Goal: Information Seeking & Learning: Learn about a topic

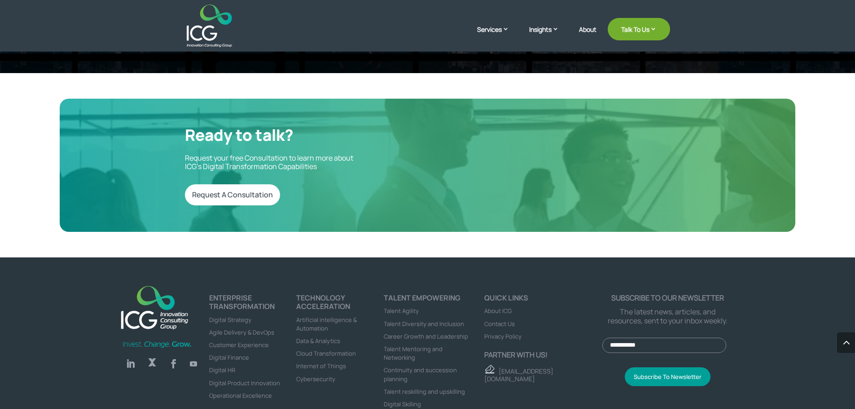
scroll to position [3018, 0]
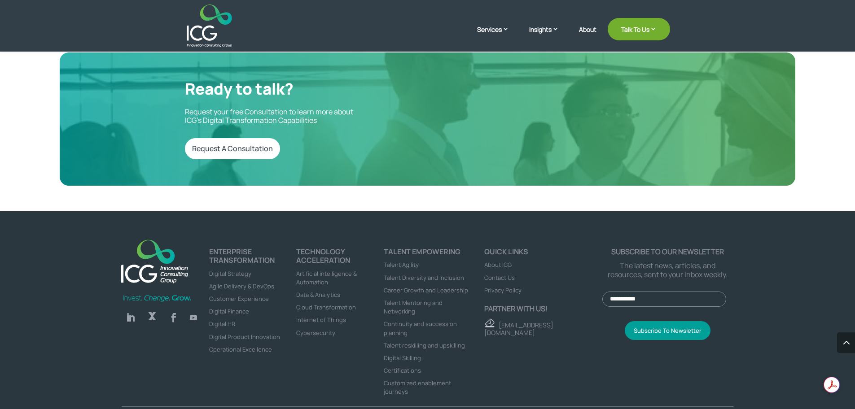
click at [322, 291] on span "Data & Analytics" at bounding box center [318, 295] width 44 height 8
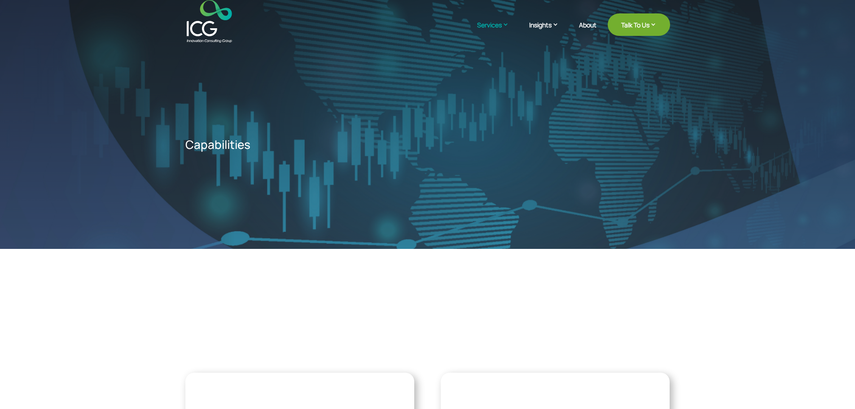
drag, startPoint x: 517, startPoint y: 360, endPoint x: 491, endPoint y: 171, distance: 190.8
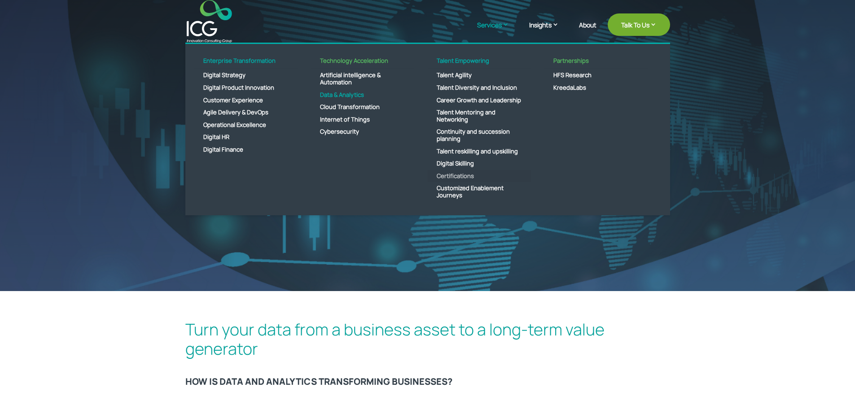
click at [449, 172] on link "Certifications" at bounding box center [479, 176] width 103 height 13
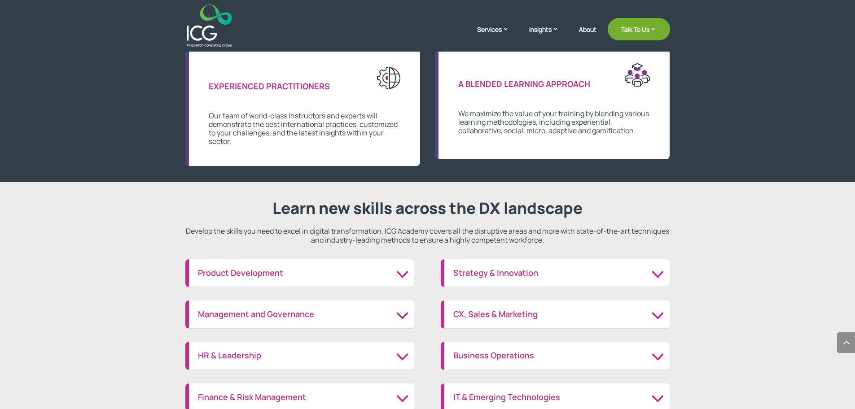
scroll to position [1074, 0]
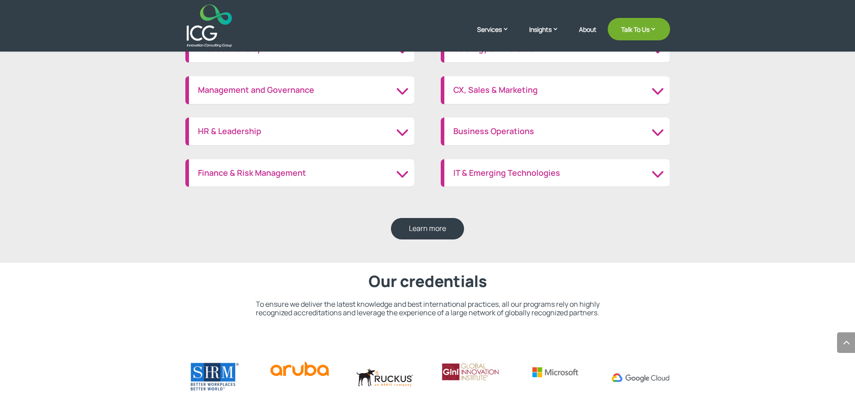
click at [472, 141] on div "Business Operations Quality management Risk management Supply chain management …" at bounding box center [555, 132] width 229 height 28
click at [474, 140] on div "Business Operations Quality management Risk management Supply chain management …" at bounding box center [555, 132] width 229 height 28
click at [477, 137] on div "Business Operations Quality management Risk management Supply chain management …" at bounding box center [555, 132] width 229 height 28
click at [661, 136] on h3 "Business Operations" at bounding box center [556, 132] width 207 height 10
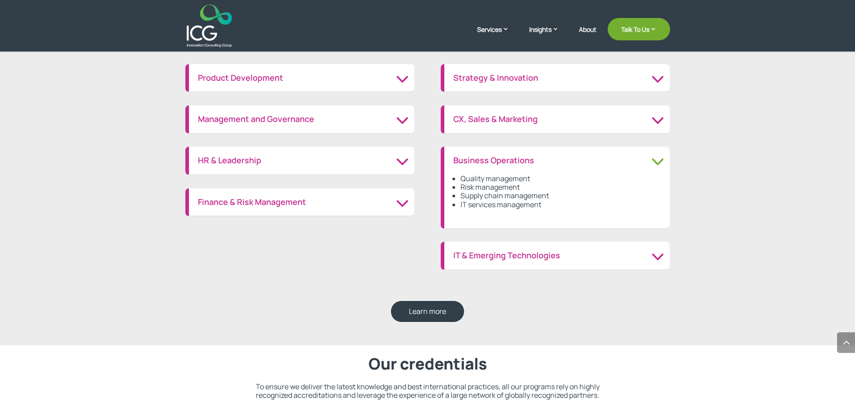
scroll to position [1030, 0]
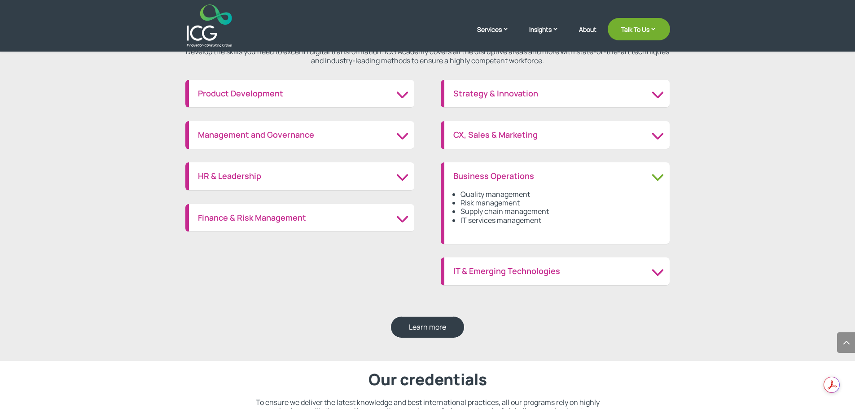
click at [659, 272] on h3 "IT & Emerging Technologies" at bounding box center [556, 272] width 207 height 10
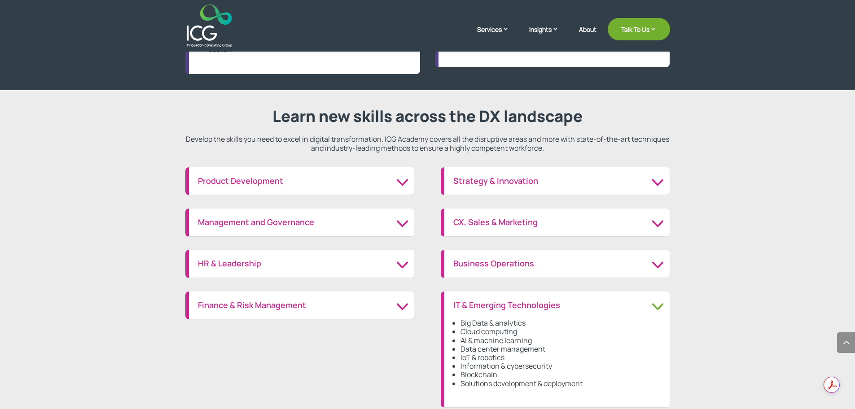
scroll to position [940, 0]
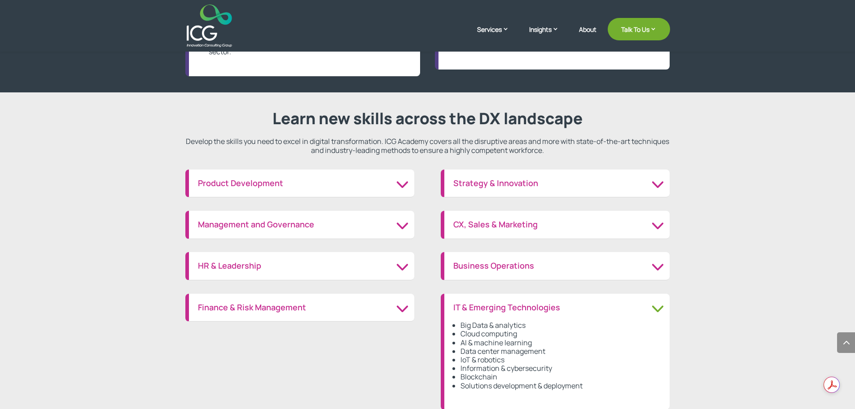
click at [472, 177] on div "Strategy & Innovation Future of digital business Strategy and management" at bounding box center [555, 184] width 229 height 28
click at [661, 184] on h3 "Strategy & Innovation" at bounding box center [556, 184] width 207 height 10
